Goal: Task Accomplishment & Management: Manage account settings

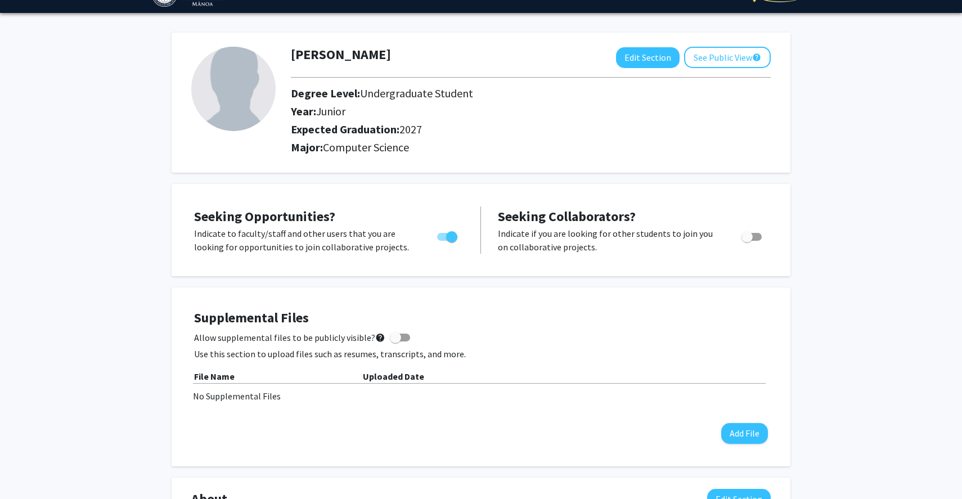
scroll to position [122, 0]
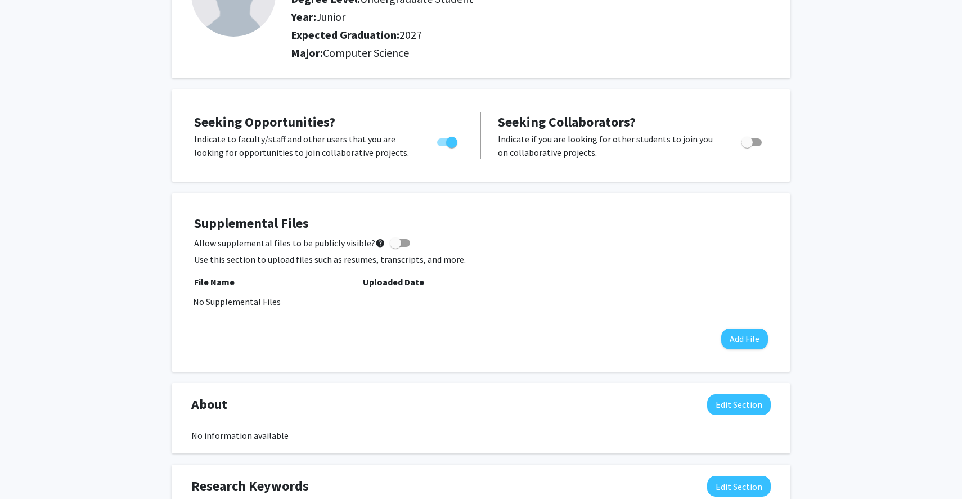
click at [395, 248] on span at bounding box center [395, 242] width 11 height 11
click at [395, 247] on input "Allow supplemental files to be publicly visible? help" at bounding box center [395, 247] width 1 height 1
checkbox input "true"
click at [732, 330] on button "Add File" at bounding box center [744, 338] width 47 height 21
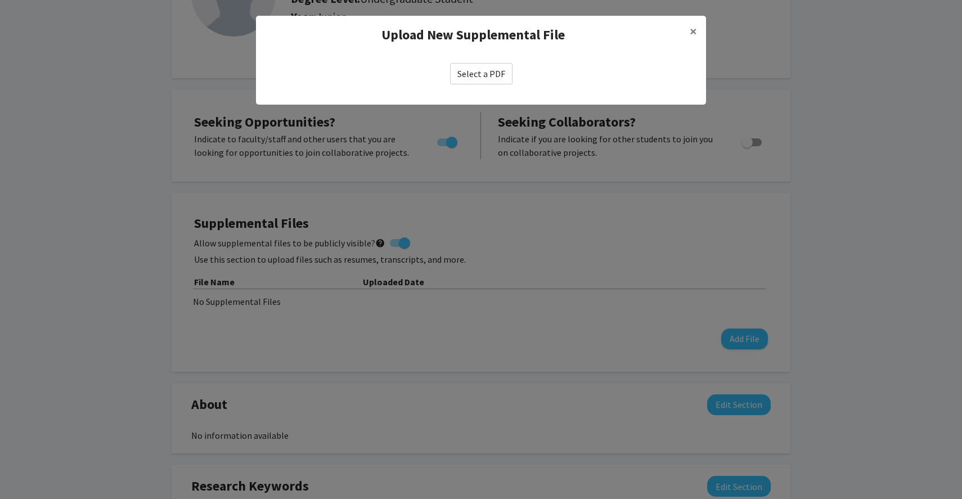
click at [489, 74] on label "Select a PDF" at bounding box center [481, 73] width 62 height 21
click at [0, 0] on input "Select a PDF" at bounding box center [0, 0] width 0 height 0
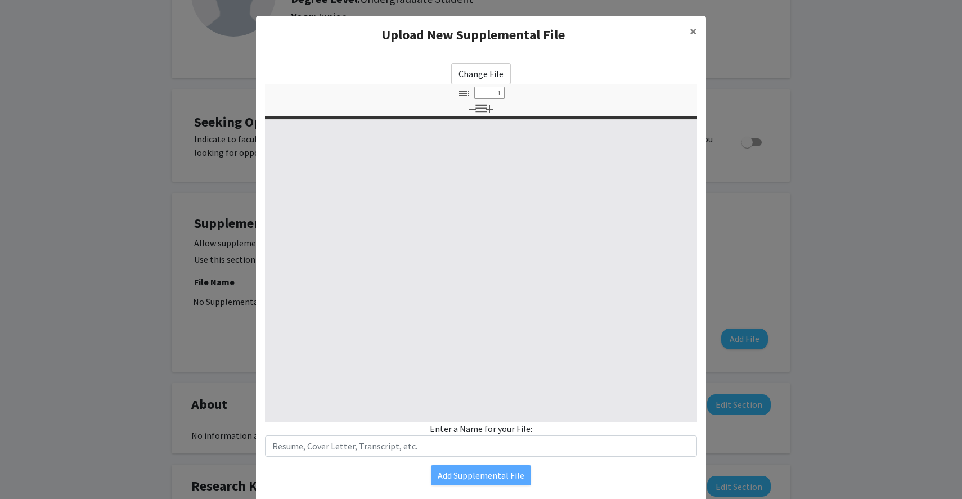
select select "custom"
type input "0"
select select "custom"
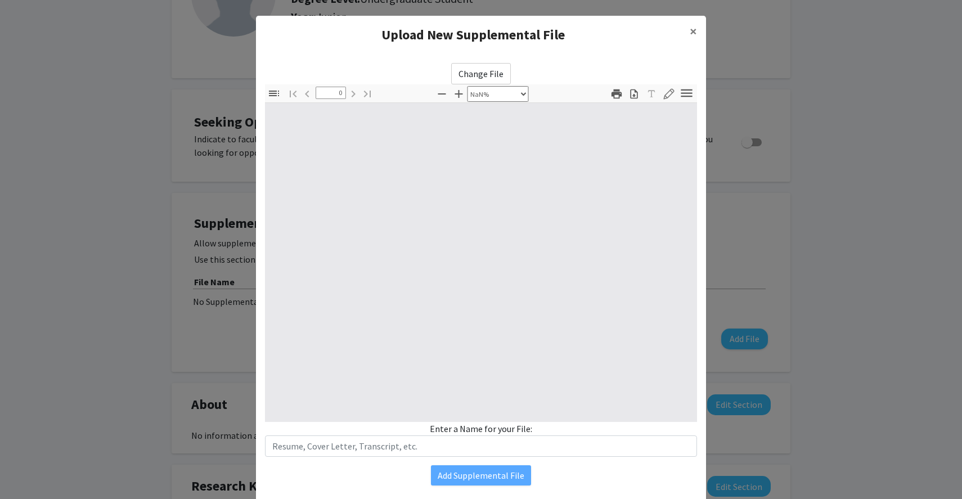
type input "1"
select select "auto"
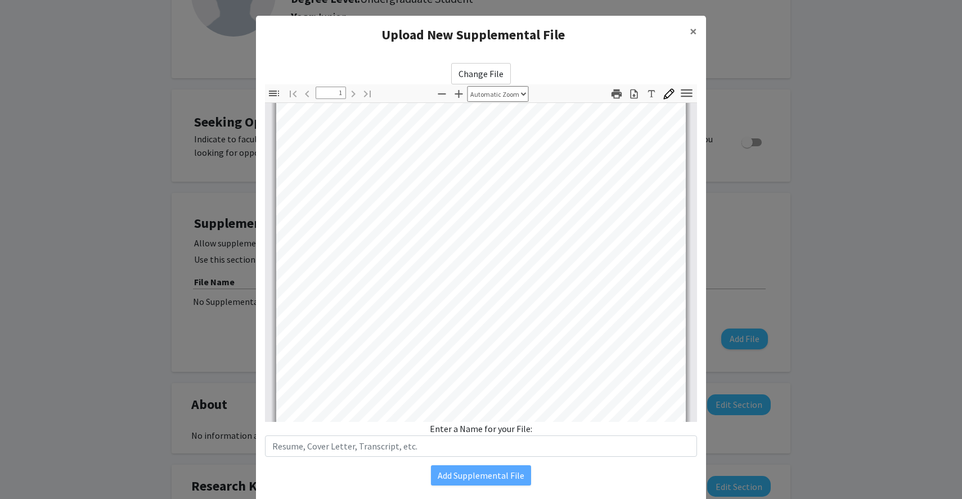
scroll to position [0, 0]
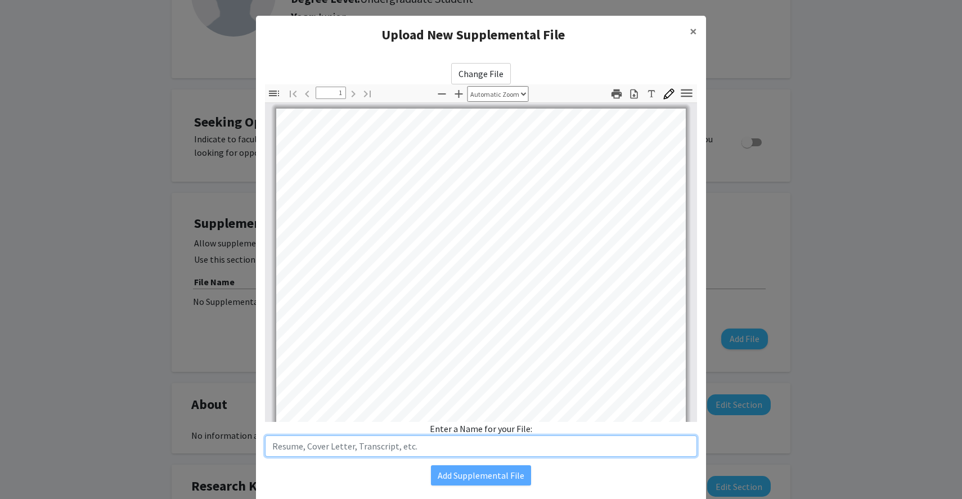
click at [359, 444] on input "text" at bounding box center [481, 445] width 432 height 21
type input "Resume"
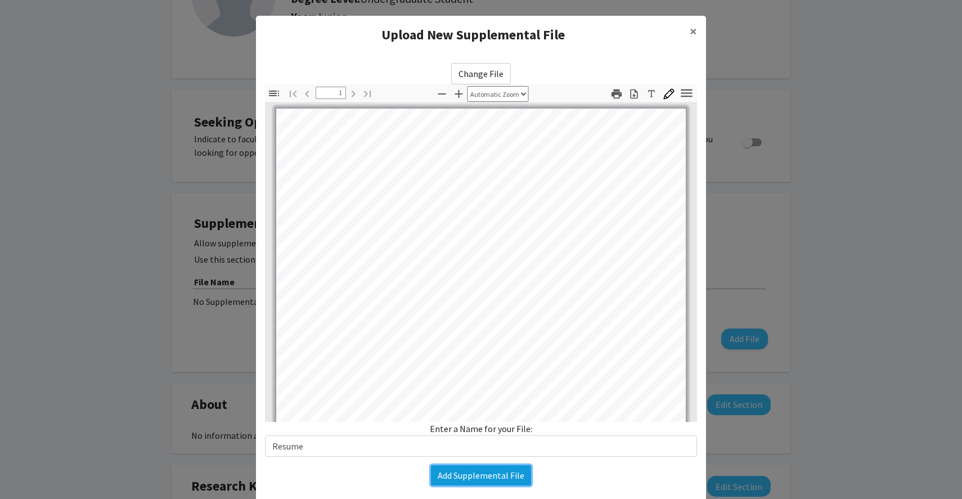
click at [479, 473] on button "Add Supplemental File" at bounding box center [481, 475] width 100 height 20
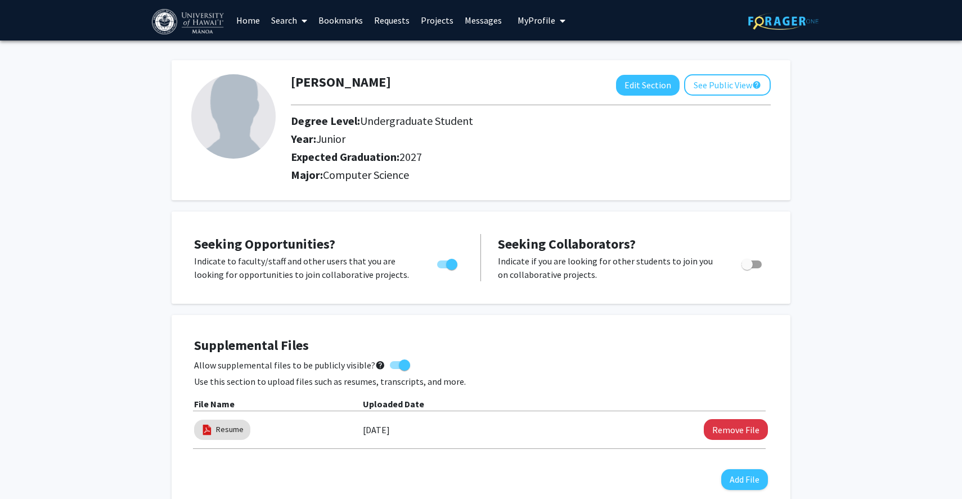
click at [251, 19] on link "Home" at bounding box center [248, 20] width 35 height 39
